Goal: Task Accomplishment & Management: Use online tool/utility

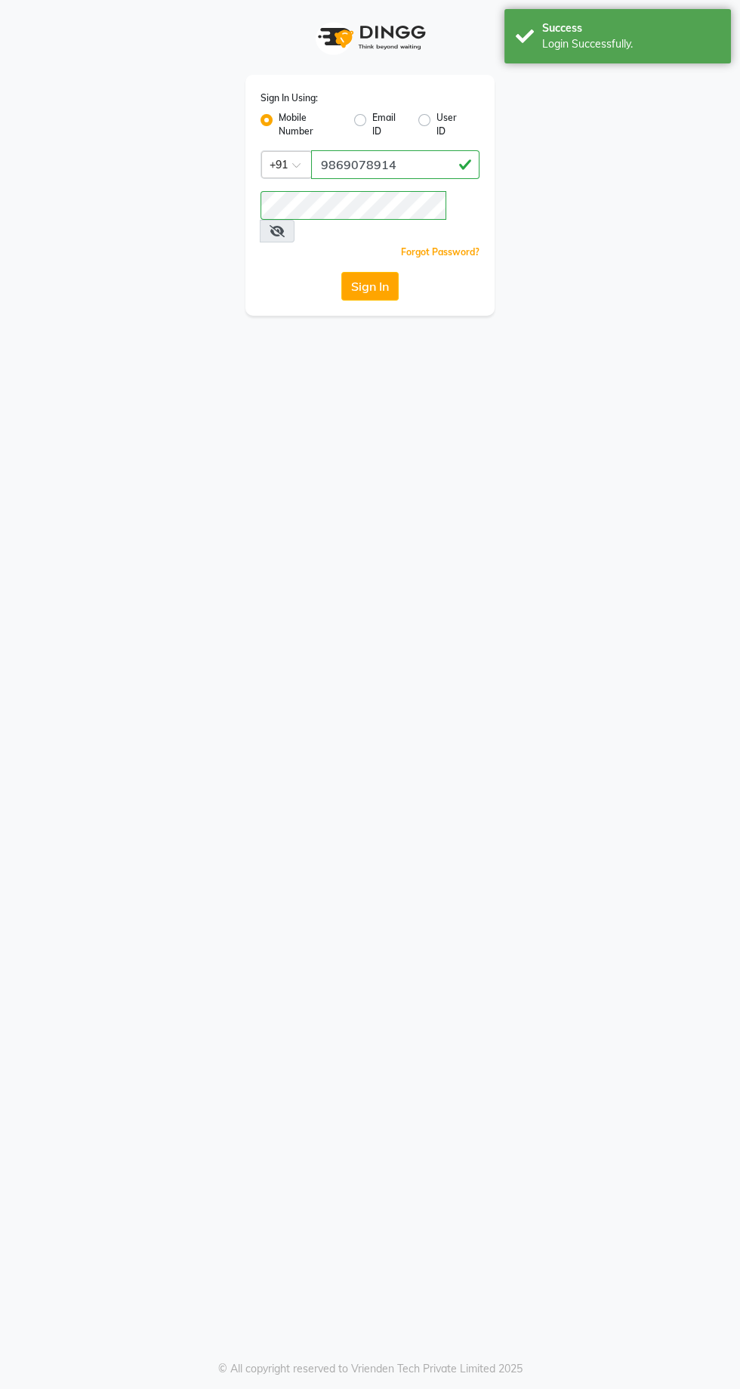
select select "service"
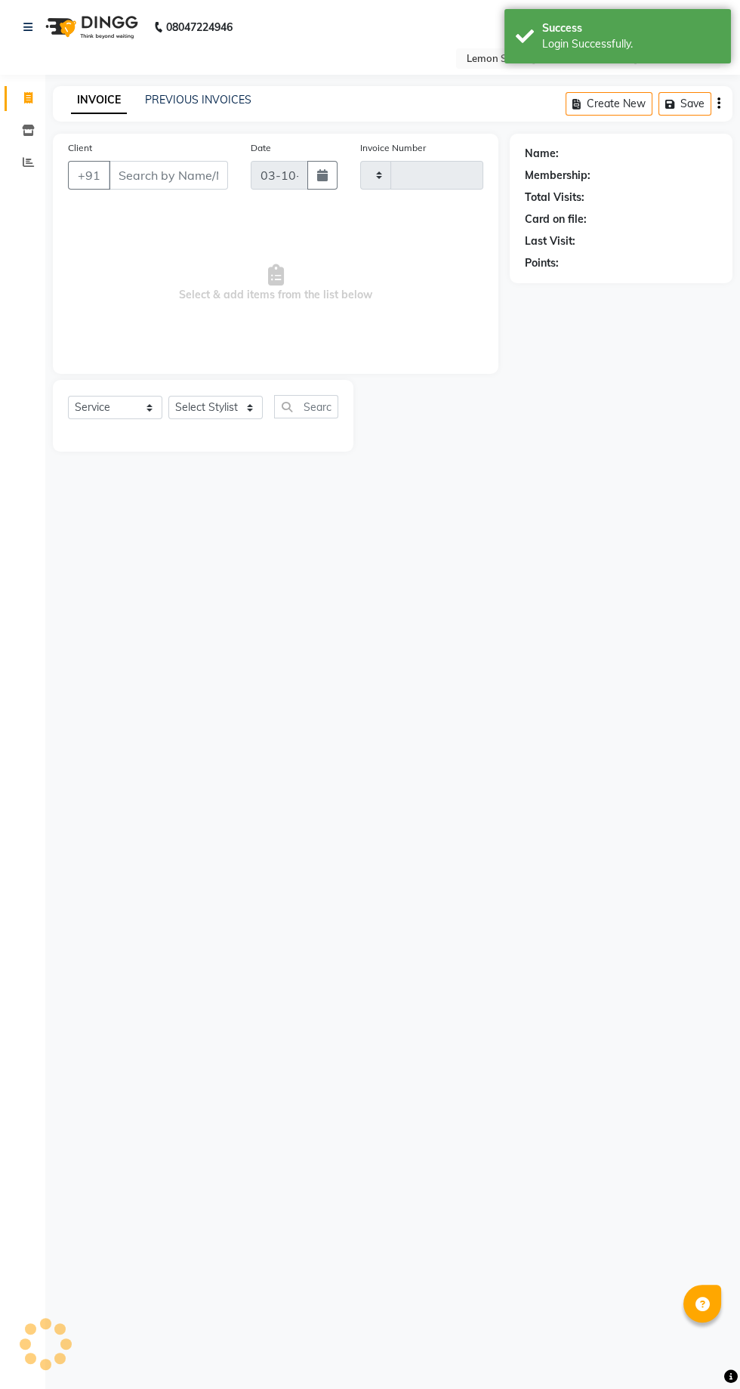
type input "2476"
select select "en"
select select "8053"
click at [37, 200] on div "Invoice Inventory Reports Segments Page Builder" at bounding box center [102, 714] width 204 height 1303
click at [32, 171] on span at bounding box center [28, 162] width 26 height 17
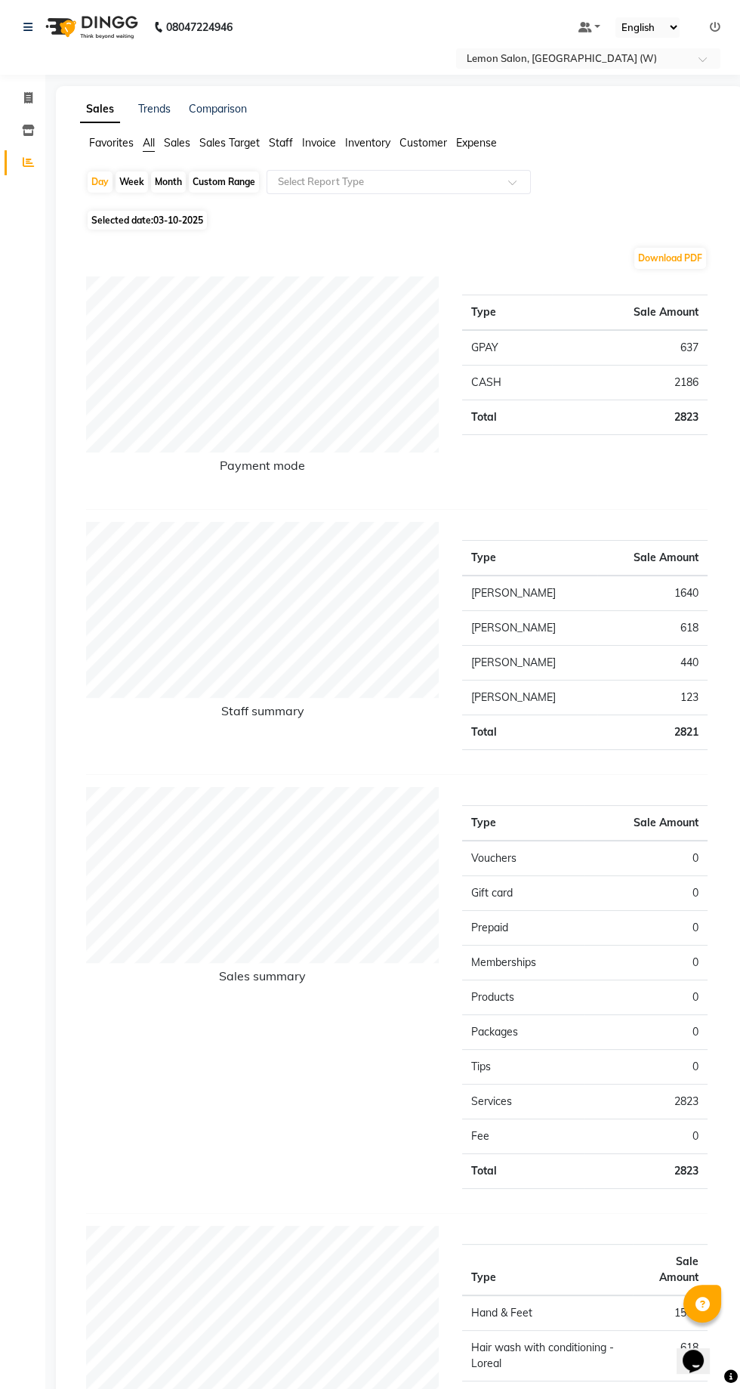
scroll to position [4, 0]
